Goal: Information Seeking & Learning: Learn about a topic

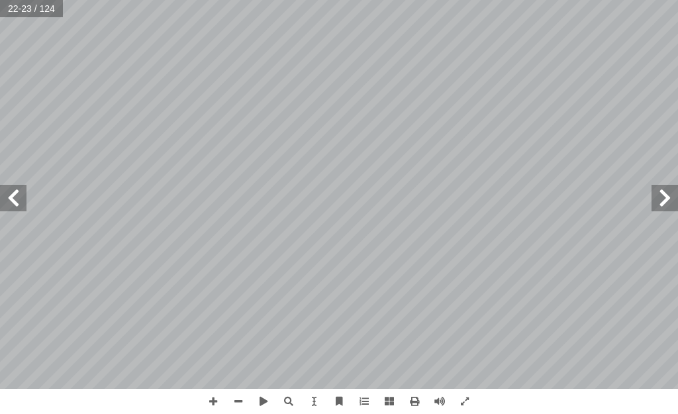
scroll to position [0, 26]
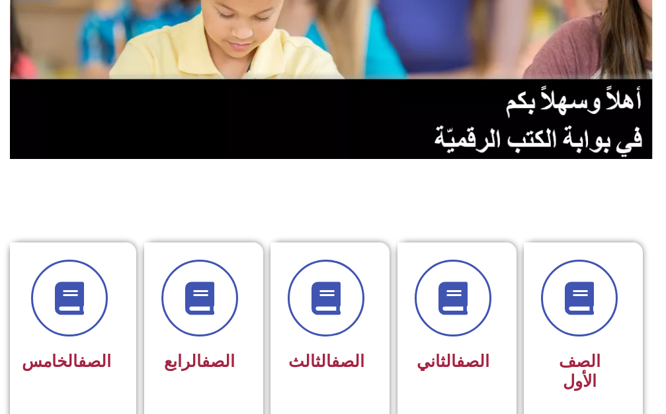
scroll to position [132, 0]
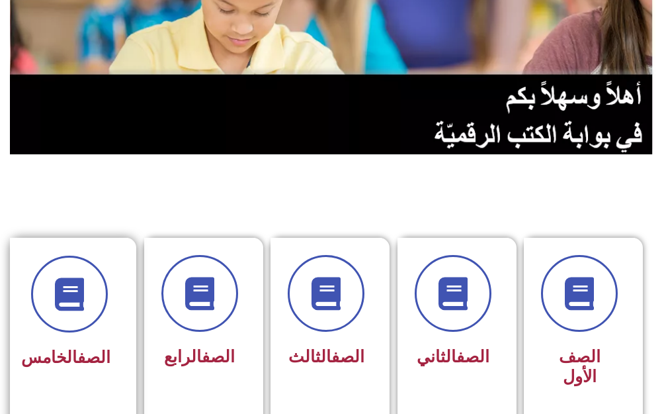
drag, startPoint x: 40, startPoint y: 378, endPoint x: 71, endPoint y: 359, distance: 36.5
click at [60, 368] on div "الصف الخامس" at bounding box center [69, 358] width 83 height 32
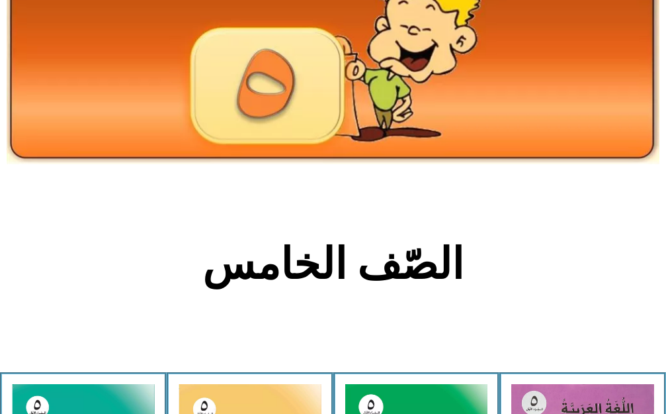
scroll to position [199, 0]
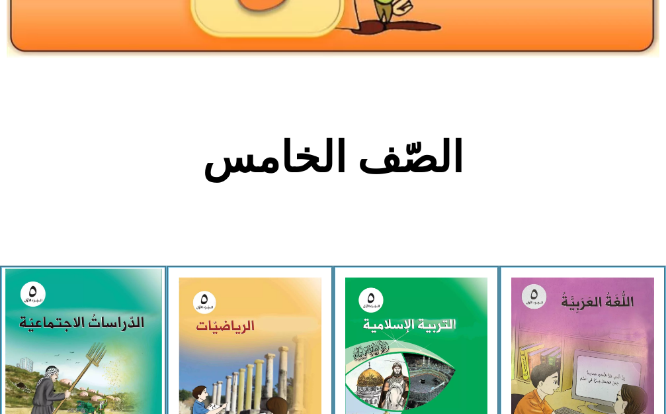
click at [87, 351] on img at bounding box center [83, 365] width 157 height 194
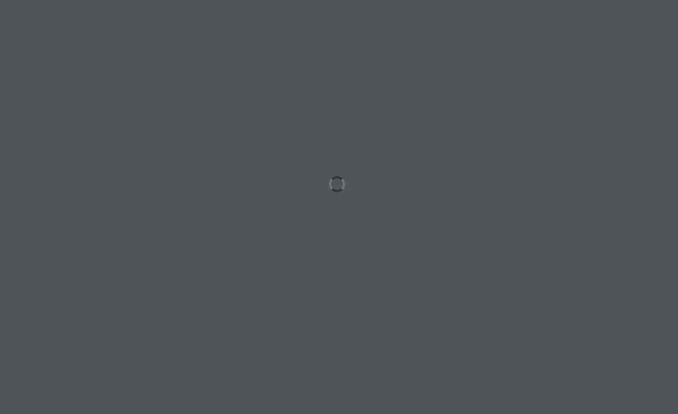
scroll to position [0, 26]
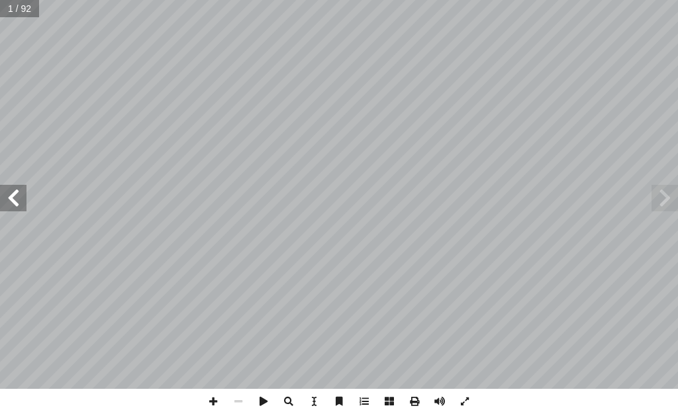
click at [22, 196] on span at bounding box center [13, 198] width 26 height 26
click at [21, 195] on span at bounding box center [13, 198] width 26 height 26
click at [20, 195] on span at bounding box center [13, 198] width 26 height 26
click at [13, 197] on span at bounding box center [13, 198] width 26 height 26
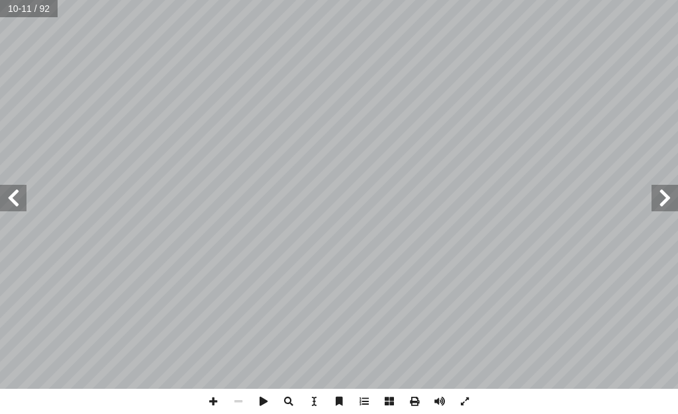
click at [6, 195] on span at bounding box center [13, 198] width 26 height 26
click at [18, 189] on span at bounding box center [13, 198] width 26 height 26
click at [17, 189] on span at bounding box center [13, 198] width 26 height 26
click at [15, 187] on span at bounding box center [13, 198] width 26 height 26
click at [9, 200] on span at bounding box center [13, 198] width 26 height 26
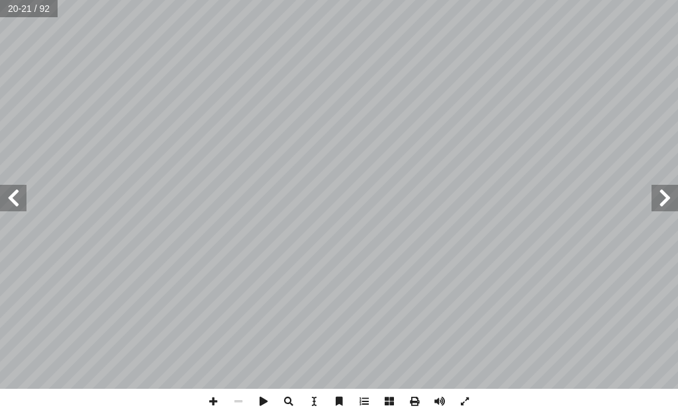
click at [9, 193] on span at bounding box center [13, 198] width 26 height 26
click at [210, 408] on span at bounding box center [212, 400] width 25 height 25
drag, startPoint x: 208, startPoint y: 398, endPoint x: 224, endPoint y: 402, distance: 16.5
click at [222, 408] on span at bounding box center [212, 400] width 25 height 25
click at [244, 402] on span at bounding box center [238, 400] width 25 height 25
